Goal: Task Accomplishment & Management: Manage account settings

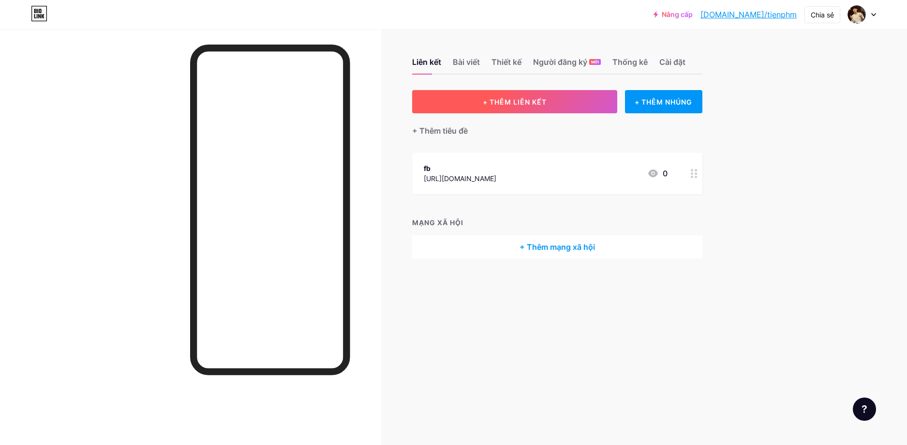
click at [589, 107] on button "+ THÊM LIÊN KẾT" at bounding box center [515, 101] width 206 height 23
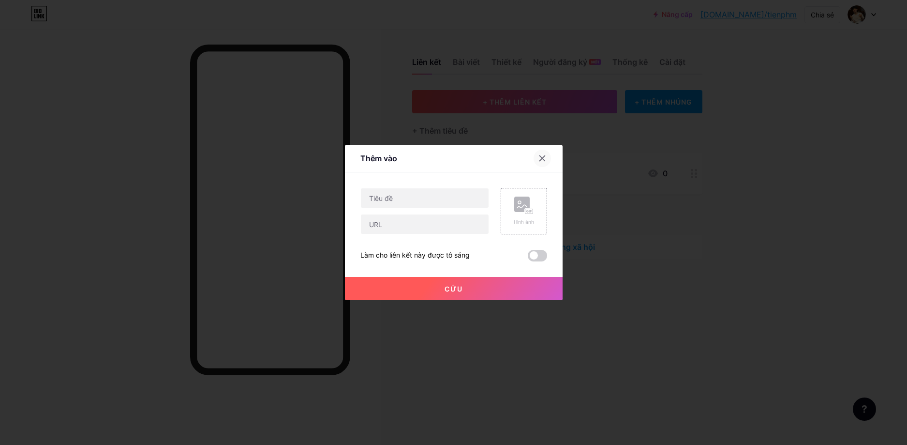
click at [542, 157] on icon at bounding box center [543, 158] width 8 height 8
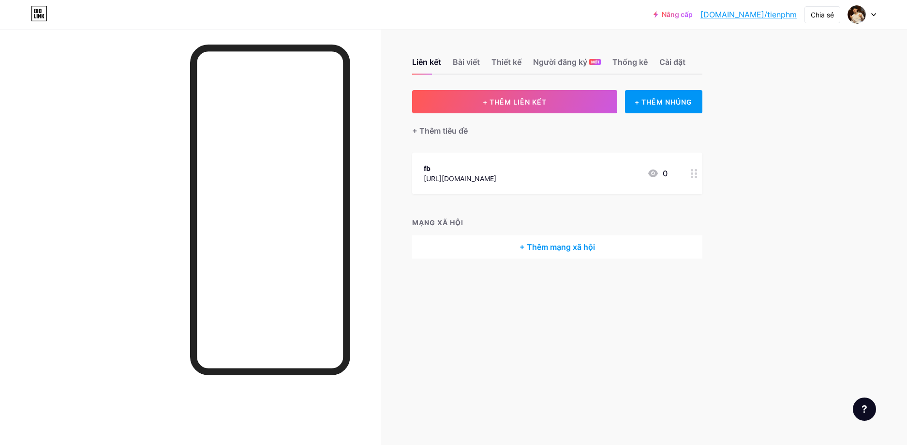
click at [779, 13] on font "[DOMAIN_NAME]/tienphm" at bounding box center [749, 15] width 96 height 10
click at [593, 180] on div "fb https://www.facebook.com/tran.minh.tien.948487 0" at bounding box center [546, 173] width 244 height 22
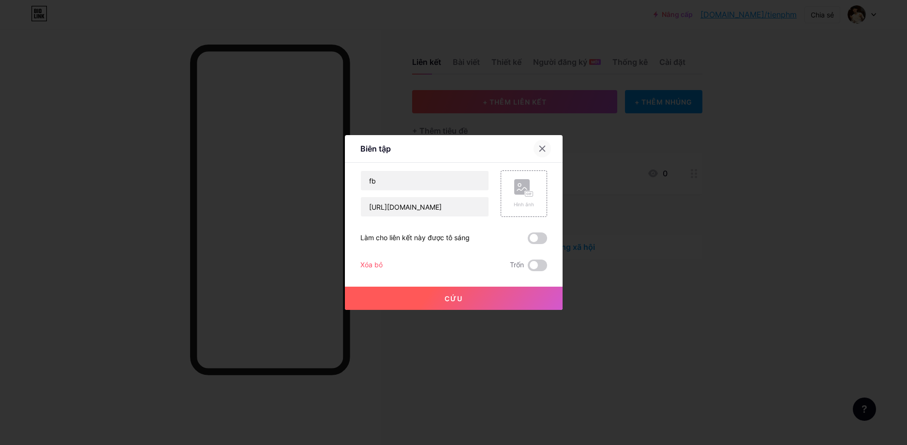
click at [542, 150] on icon at bounding box center [543, 149] width 8 height 8
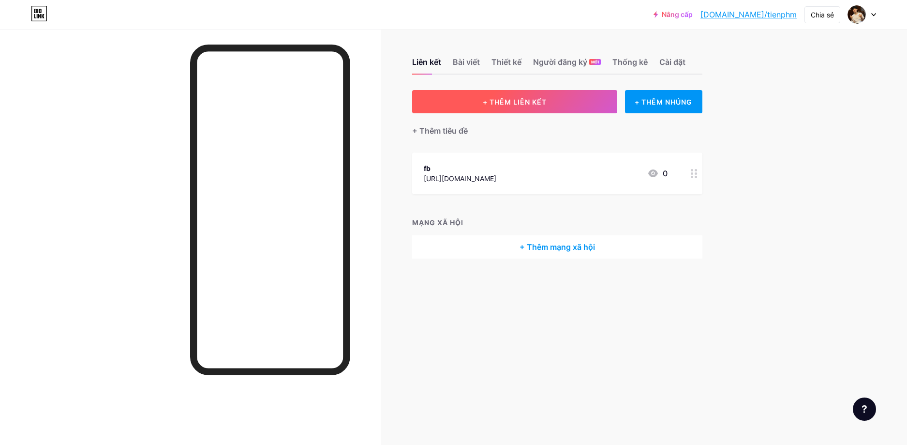
click at [545, 110] on button "+ THÊM LIÊN KẾT" at bounding box center [515, 101] width 206 height 23
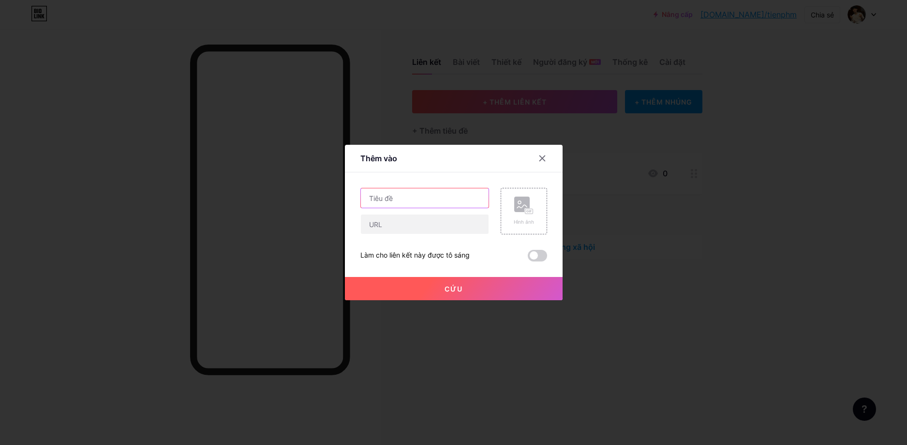
click at [382, 198] on input "text" at bounding box center [425, 197] width 128 height 19
click at [375, 228] on input "text" at bounding box center [425, 223] width 128 height 19
drag, startPoint x: 419, startPoint y: 204, endPoint x: 296, endPoint y: 190, distance: 123.7
click at [297, 190] on div "Thêm vào Nội dung YouTube Phát video YouTube mà không cần rời khỏi trang của bạ…" at bounding box center [453, 222] width 907 height 445
type input "nhanh không hết mọe size"
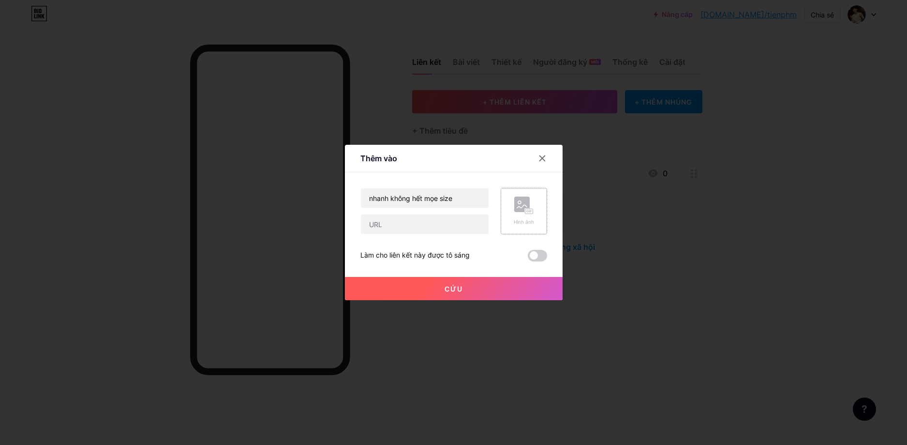
click at [524, 203] on rect at bounding box center [521, 203] width 15 height 15
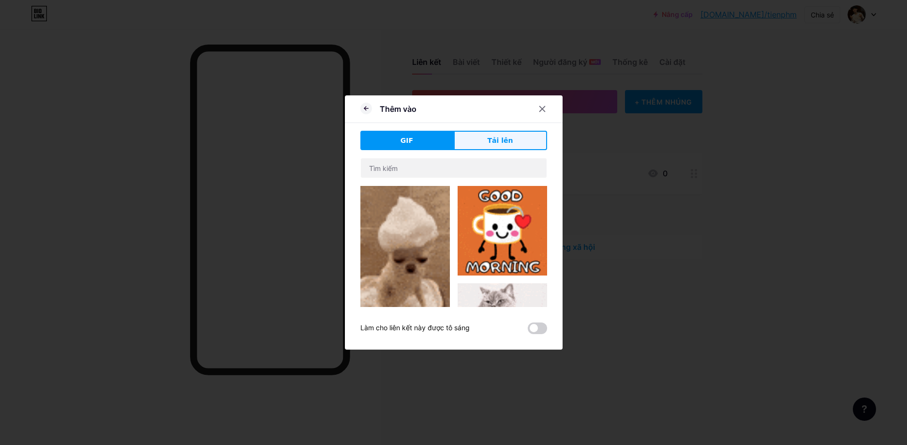
click at [488, 141] on font "Tải lên" at bounding box center [501, 140] width 26 height 8
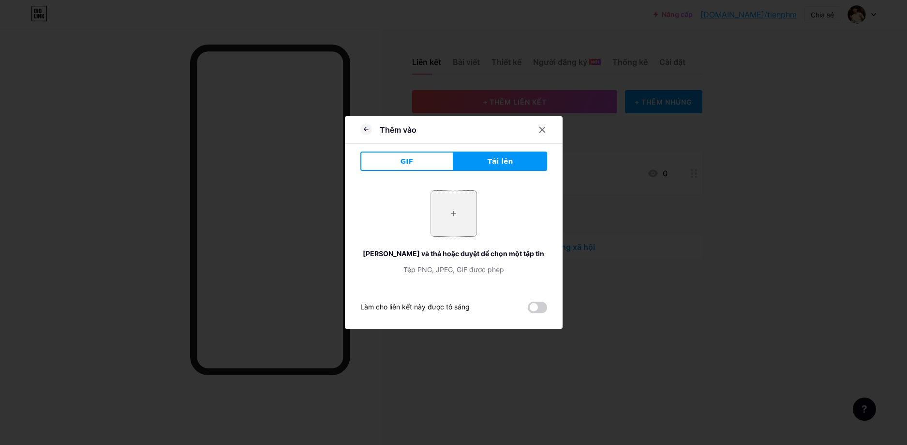
click at [448, 212] on input "file" at bounding box center [453, 213] width 45 height 45
type input "C:\fakepath\z6910142607167_c0284b4c4a81170fe7121823fdd764f1.jpg"
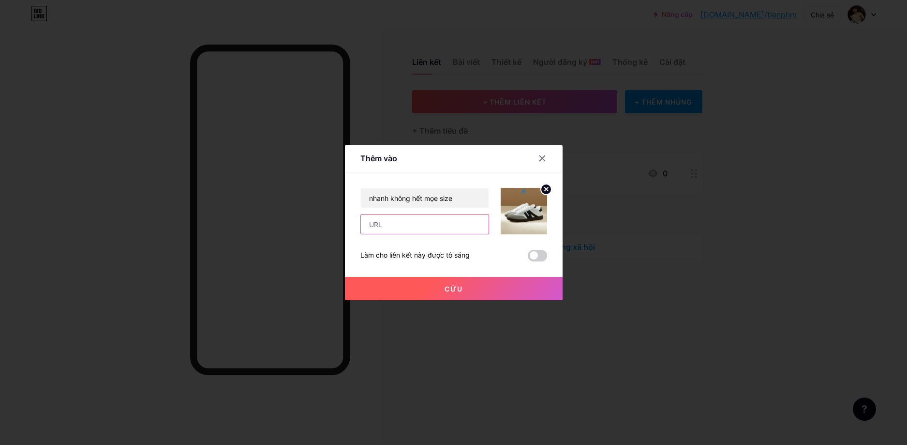
click at [391, 224] on input "text" at bounding box center [425, 223] width 128 height 19
click at [430, 225] on input "text" at bounding box center [425, 223] width 128 height 19
paste input "[URL][DOMAIN_NAME]"
type input "[URL][DOMAIN_NAME]"
click at [437, 286] on button "Cứu" at bounding box center [454, 288] width 218 height 23
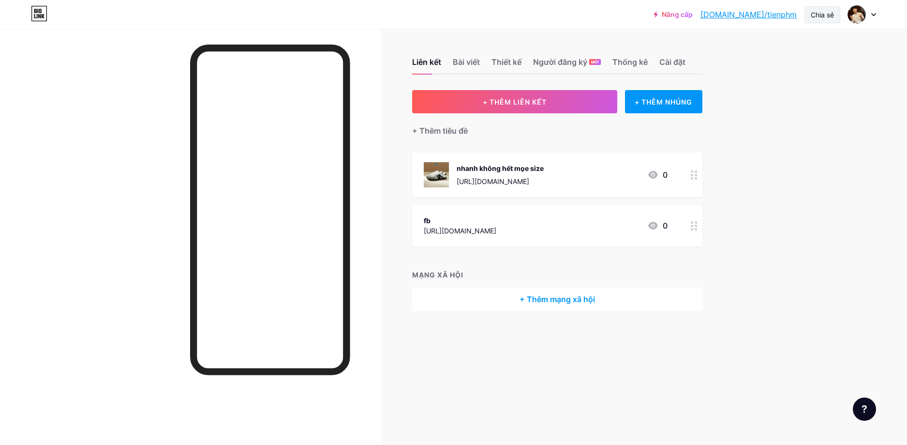
click at [814, 16] on font "Chia sẻ" at bounding box center [822, 15] width 23 height 8
click at [778, 45] on font "Sao chép liên kết" at bounding box center [760, 49] width 67 height 9
click at [748, 52] on font "Sao chép liên kết" at bounding box center [760, 49] width 67 height 9
click at [838, 149] on div "Nâng cấp bio.link/tienph... bio.link/tienphm Chia sẻ Sao chép liên kết https://…" at bounding box center [453, 222] width 907 height 445
click at [692, 177] on circle at bounding box center [692, 178] width 2 height 2
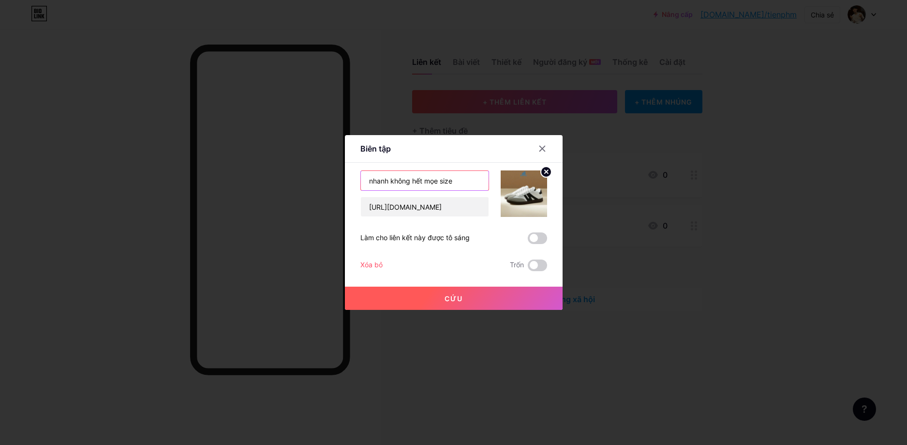
click at [435, 180] on input "nhanh không hết mọe size" at bounding box center [425, 180] width 128 height 19
drag, startPoint x: 419, startPoint y: 180, endPoint x: 362, endPoint y: 185, distance: 57.3
click at [362, 185] on input "nhanh không hết size" at bounding box center [425, 180] width 128 height 19
type input "hàng mới nhanh ko hết size"
click at [455, 300] on font "Cứu" at bounding box center [454, 298] width 18 height 8
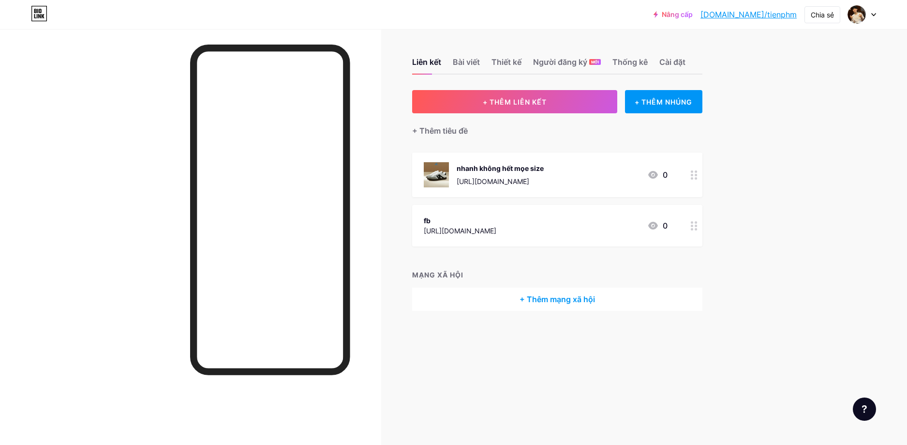
click at [693, 226] on icon at bounding box center [694, 225] width 7 height 9
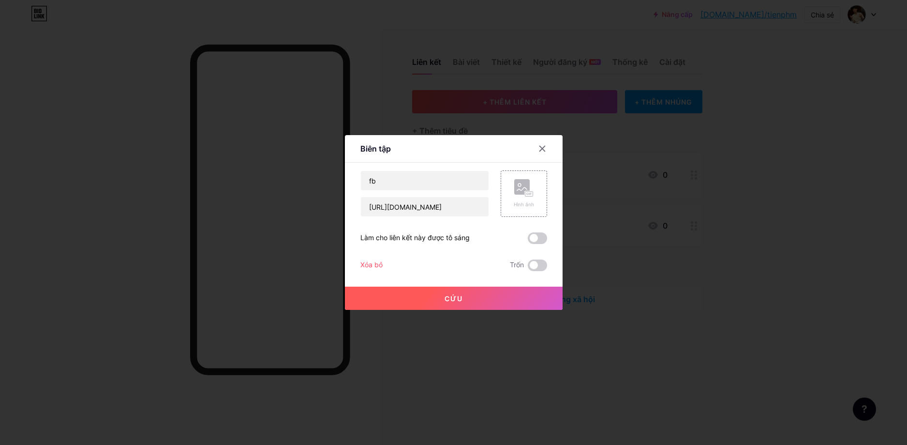
click at [370, 266] on font "Xóa bỏ" at bounding box center [371, 264] width 22 height 8
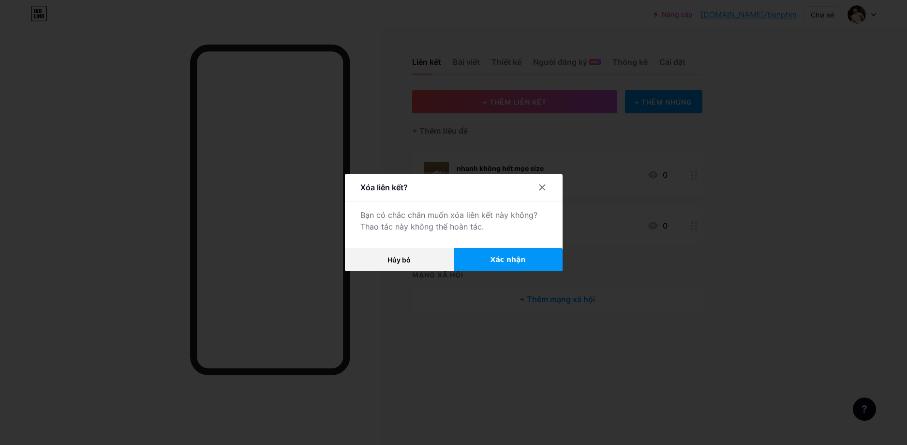
click at [503, 266] on button "Xác nhận" at bounding box center [508, 259] width 109 height 23
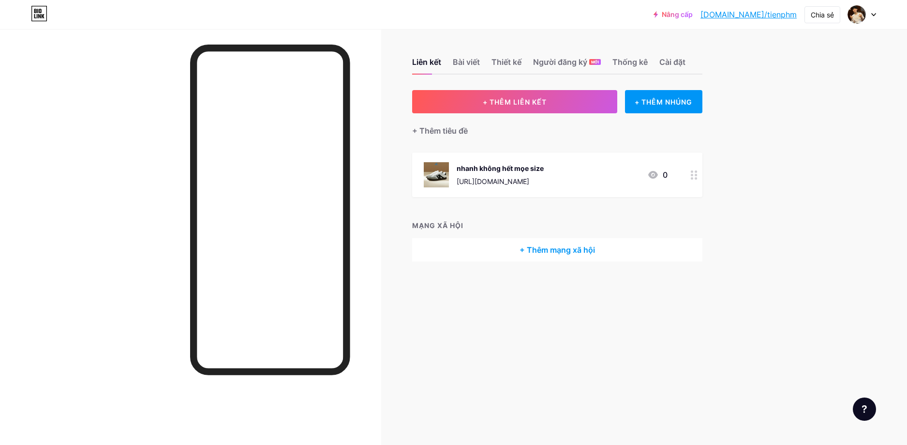
click at [666, 179] on font "0" at bounding box center [665, 175] width 5 height 10
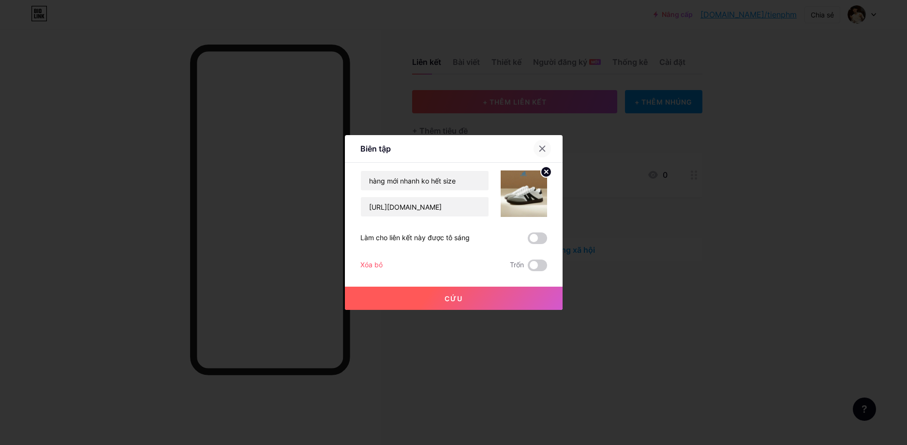
click at [540, 148] on icon at bounding box center [543, 149] width 8 height 8
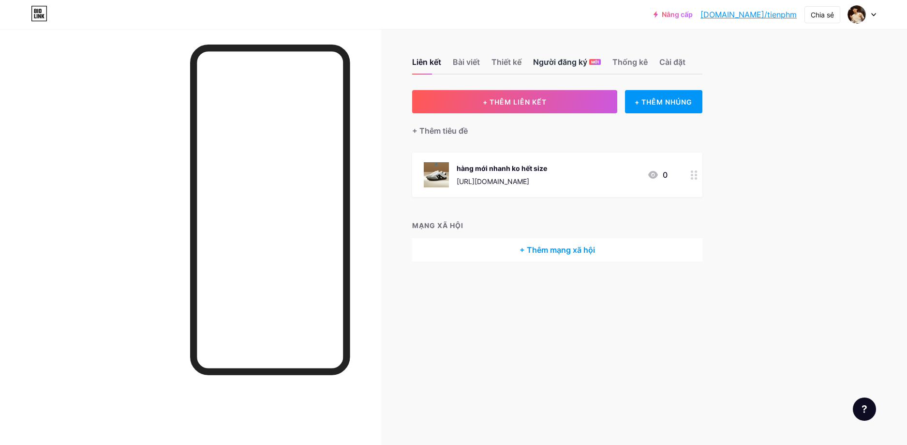
click at [566, 61] on font "Người đăng ký" at bounding box center [560, 62] width 54 height 10
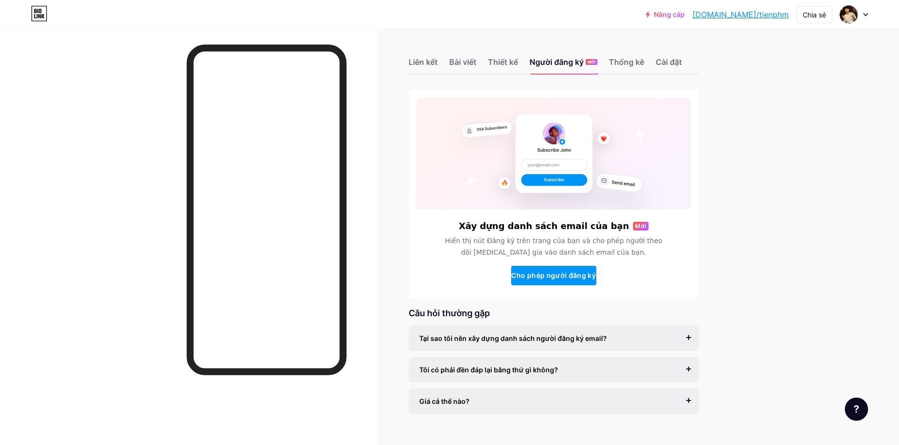
click at [451, 58] on div "Liên kết Bài viết Thiết kế Người đăng ký MỚI Thống kê Cài đặt" at bounding box center [554, 58] width 290 height 34
click at [467, 60] on font "Bài viết" at bounding box center [462, 62] width 27 height 10
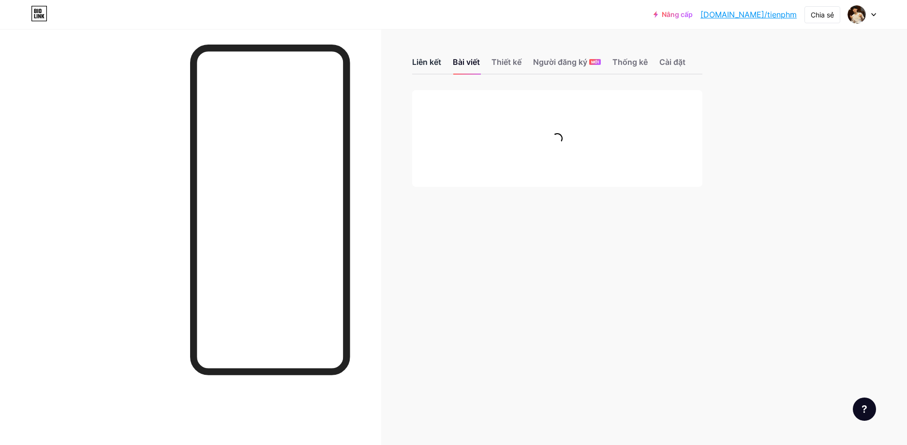
click at [434, 61] on font "Liên kết" at bounding box center [426, 62] width 29 height 10
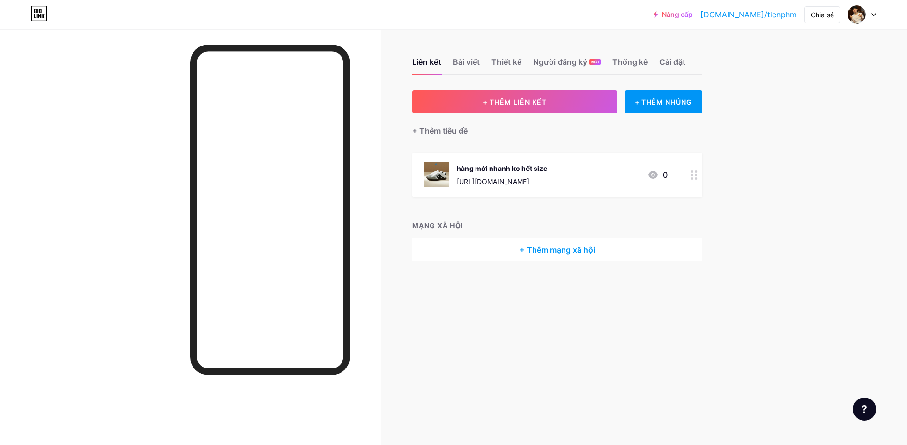
click at [774, 179] on div "Nâng cấp bio.link/tienph... bio.link/tienphm Chia sẻ Chuyển đổi tài khoản Cửa h…" at bounding box center [453, 222] width 907 height 445
click at [699, 179] on div at bounding box center [694, 174] width 16 height 45
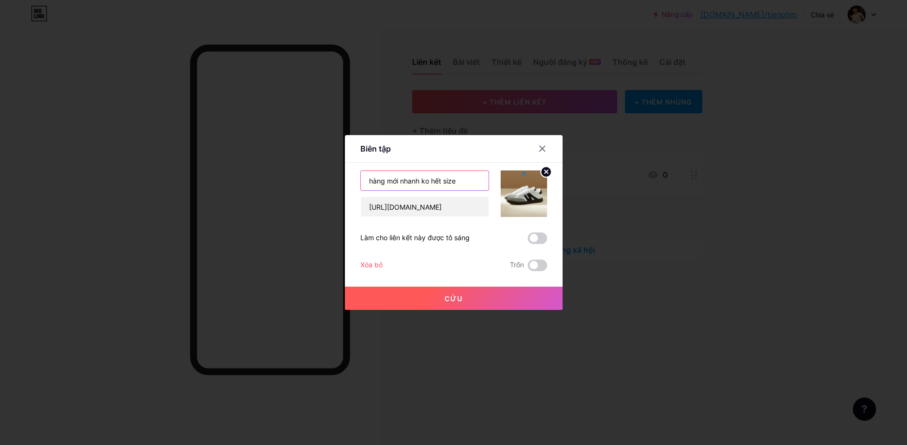
click at [455, 180] on input "hàng mới nhanh ko hết size" at bounding box center [425, 180] width 128 height 19
drag, startPoint x: 439, startPoint y: 182, endPoint x: 395, endPoint y: 183, distance: 43.6
click at [395, 183] on input "hàng mới nhanh ko hết size" at bounding box center [425, 180] width 128 height 19
click at [432, 181] on input "hàng mới bị lẻ size" at bounding box center [425, 180] width 128 height 19
type input "hàng mới bị lẻ size vch"
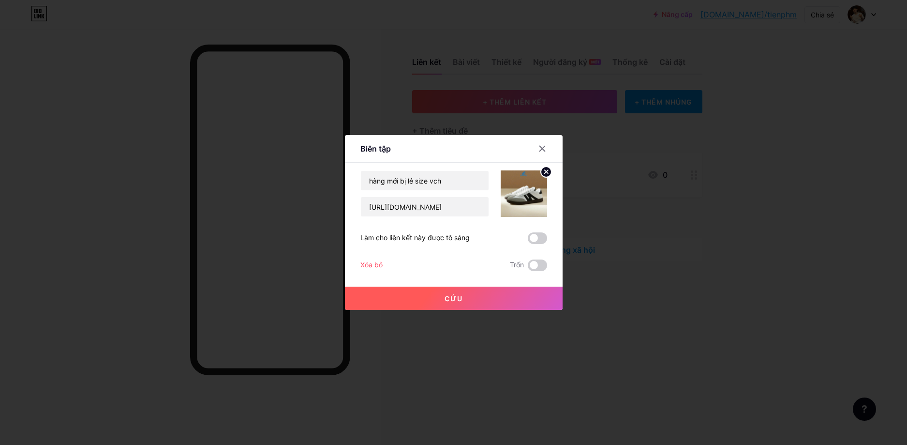
click at [489, 300] on button "Cứu" at bounding box center [454, 297] width 218 height 23
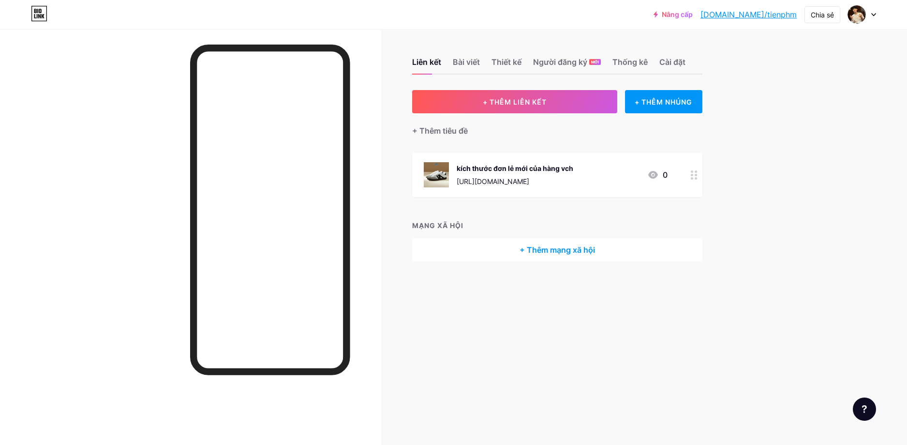
click at [660, 176] on div "0" at bounding box center [657, 175] width 20 height 12
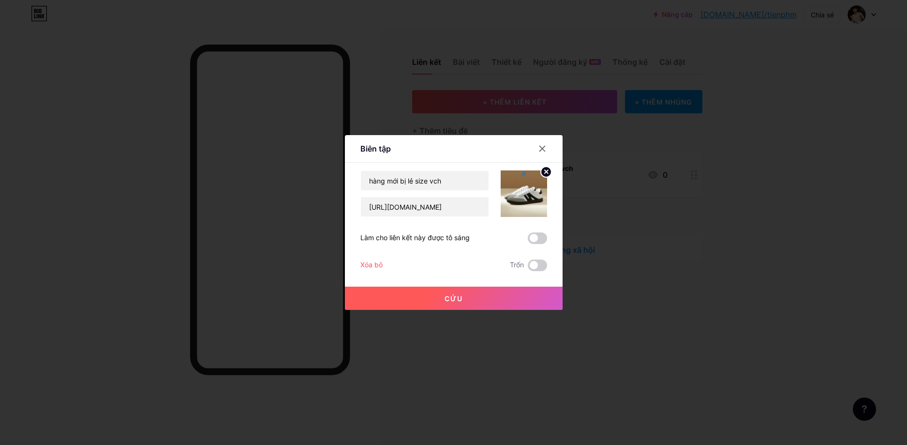
click at [544, 170] on icon at bounding box center [545, 171] width 3 height 3
click at [541, 147] on icon at bounding box center [543, 149] width 8 height 8
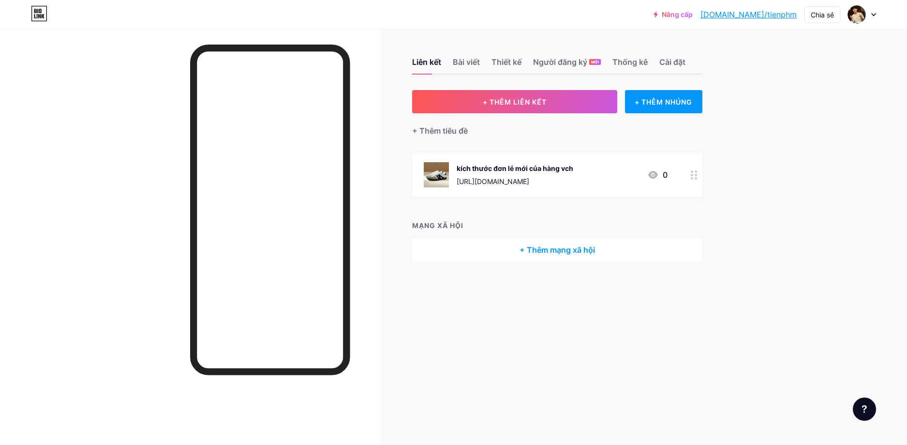
click at [657, 174] on icon at bounding box center [653, 175] width 10 height 8
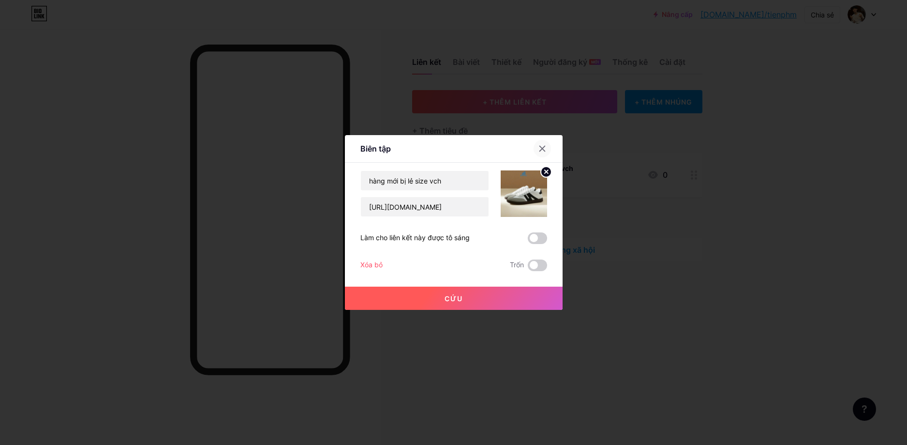
click at [539, 150] on icon at bounding box center [543, 149] width 8 height 8
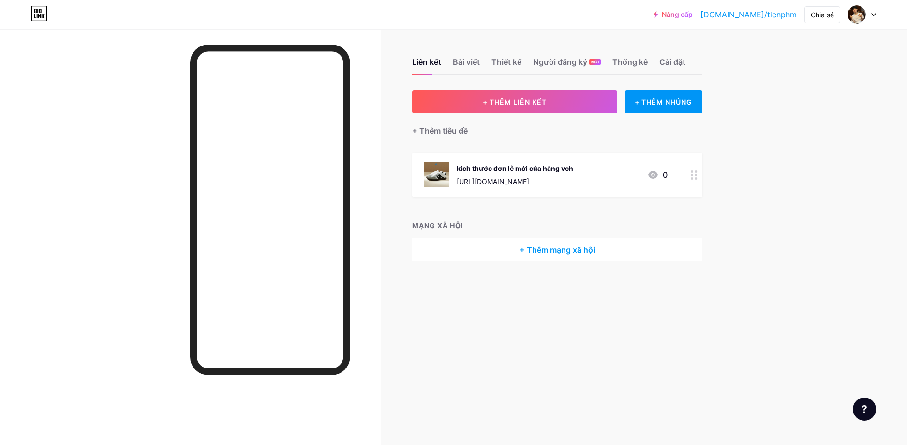
click at [764, 190] on div "Nâng cấp [DOMAIN_NAME]/tienph... [DOMAIN_NAME]/tienphm Chia sẻ Chuyển đổi tài k…" at bounding box center [453, 222] width 907 height 445
click at [801, 142] on div "Nâng cấp [DOMAIN_NAME]/tienph... [DOMAIN_NAME]/tienphm Chia sẻ Chuyển đổi tài k…" at bounding box center [453, 222] width 907 height 445
click at [554, 65] on font "Người đăng ký" at bounding box center [560, 62] width 54 height 10
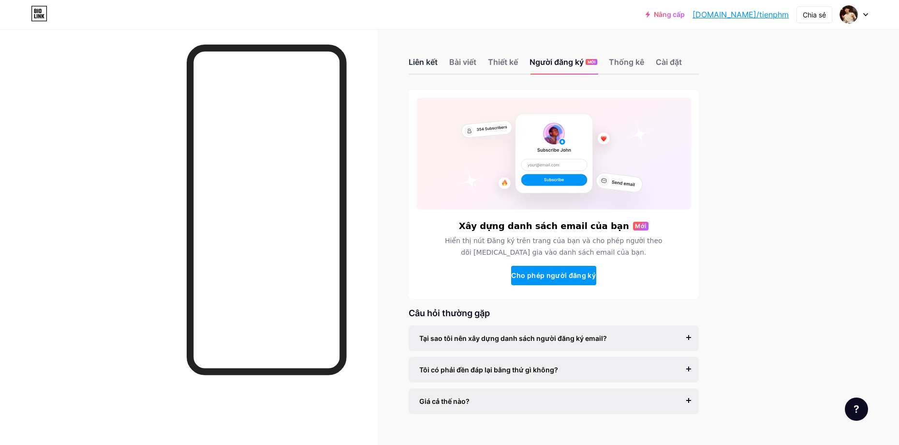
click at [431, 65] on font "Liên kết" at bounding box center [423, 62] width 29 height 10
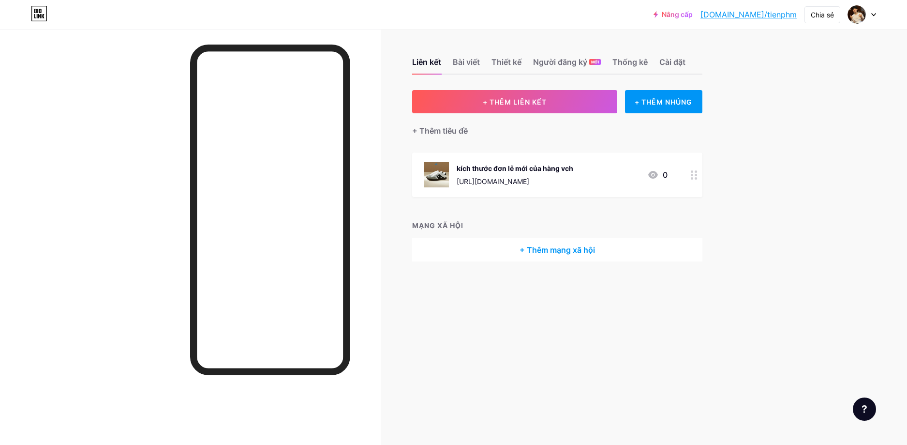
click at [774, 149] on div "Nâng cấp [DOMAIN_NAME]/tienph... [DOMAIN_NAME]/tienphm Chia sẻ Chuyển đổi tài k…" at bounding box center [453, 222] width 907 height 445
